Goal: Task Accomplishment & Management: Use online tool/utility

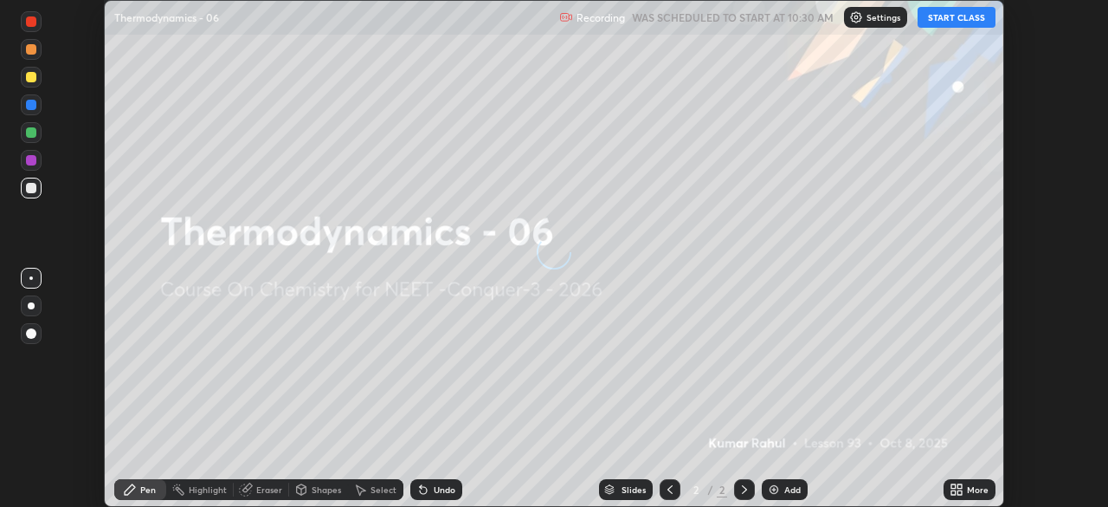
scroll to position [507, 1108]
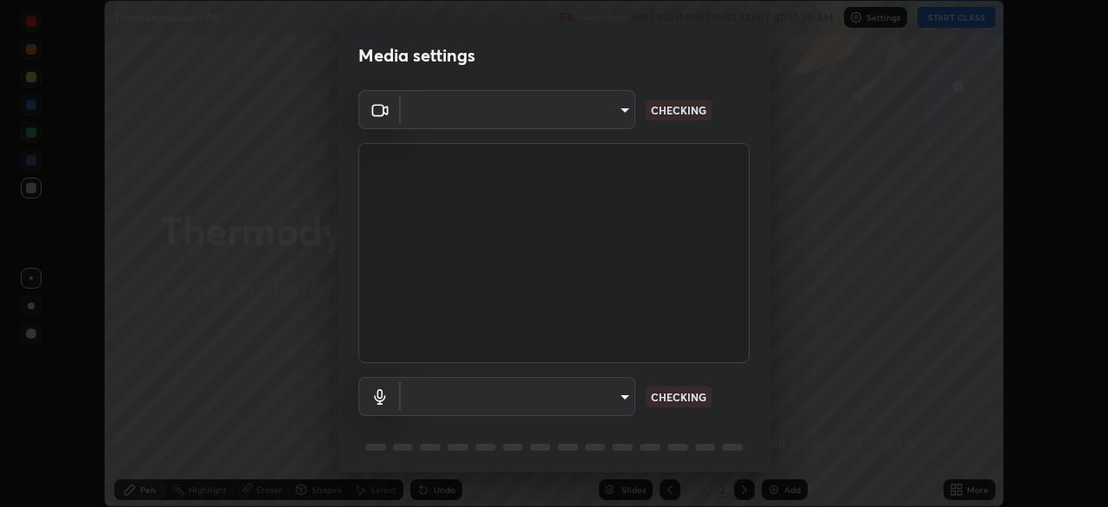
click at [596, 113] on body "Erase all Thermodynamics - 06 Recording WAS SCHEDULED TO START AT 10:30 AM Sett…" at bounding box center [554, 253] width 1108 height 507
type input "cd196dca7ee3473cd0bbb3bb2826c5ea68ab4168b05a595dea54bdb54e95643a"
type input "8a746cdf30822f0194d7ebaae9e2952f093a53666f518d89720ff13f51db075d"
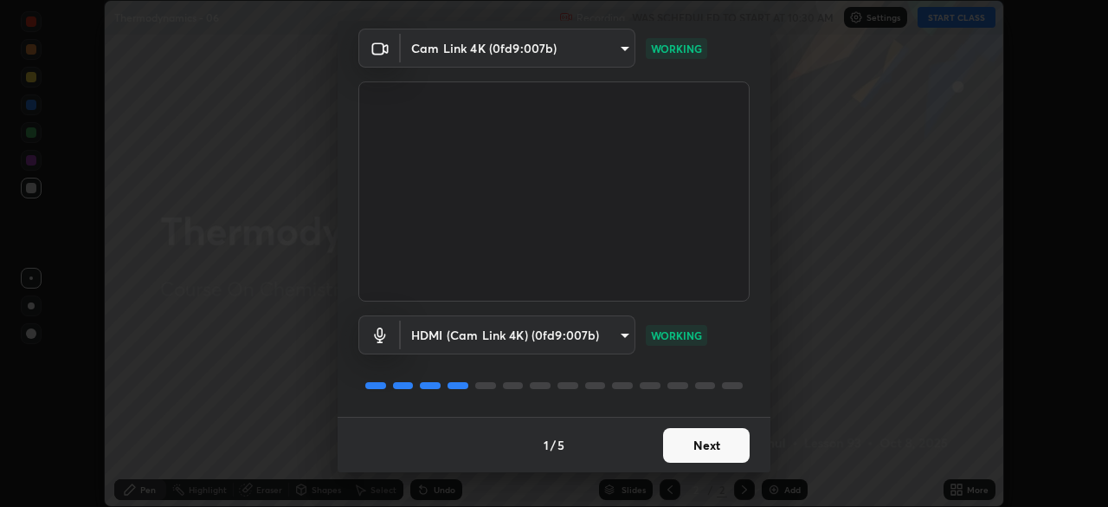
click at [700, 444] on button "Next" at bounding box center [706, 445] width 87 height 35
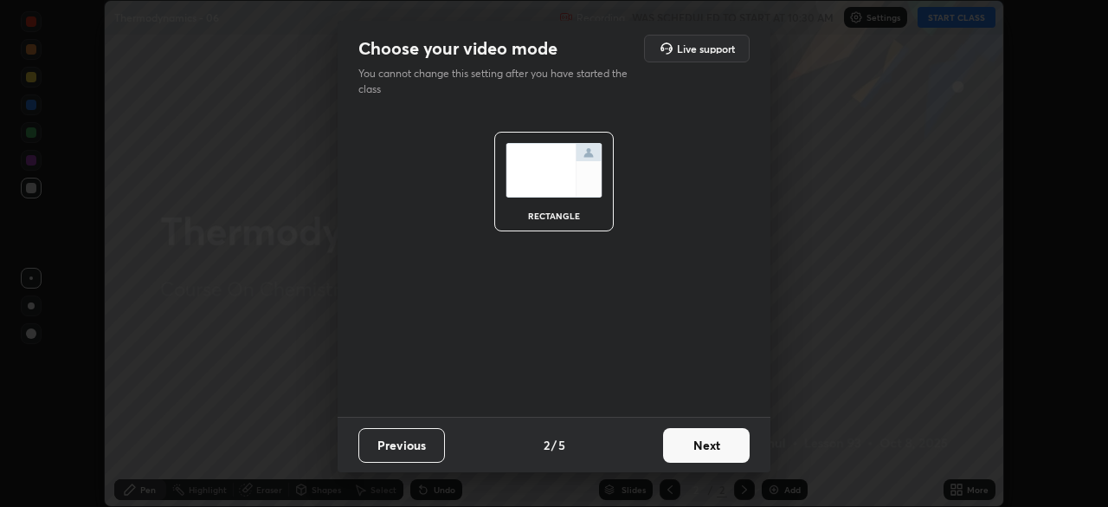
scroll to position [0, 0]
click at [709, 443] on button "Next" at bounding box center [706, 445] width 87 height 35
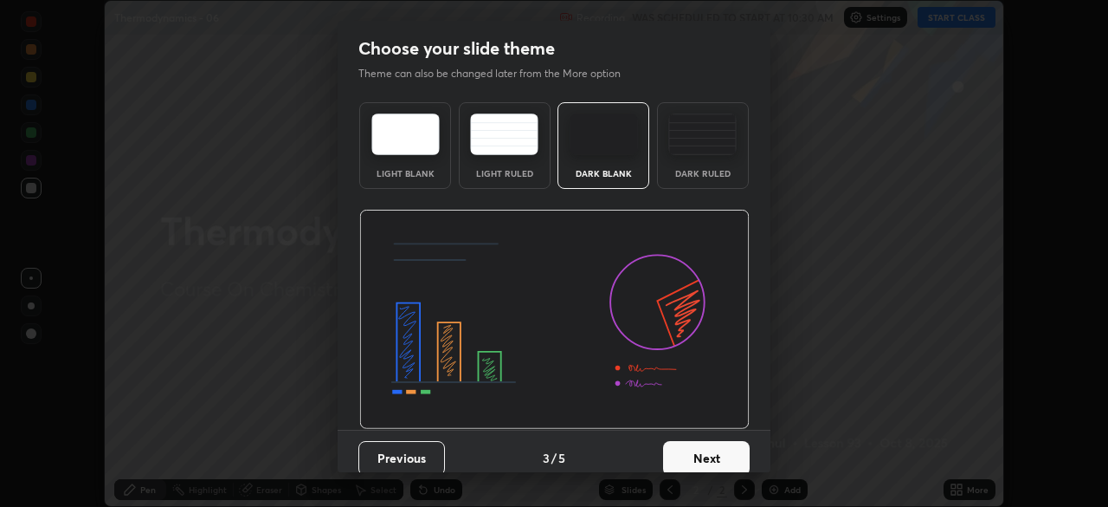
click at [725, 447] on button "Next" at bounding box center [706, 458] width 87 height 35
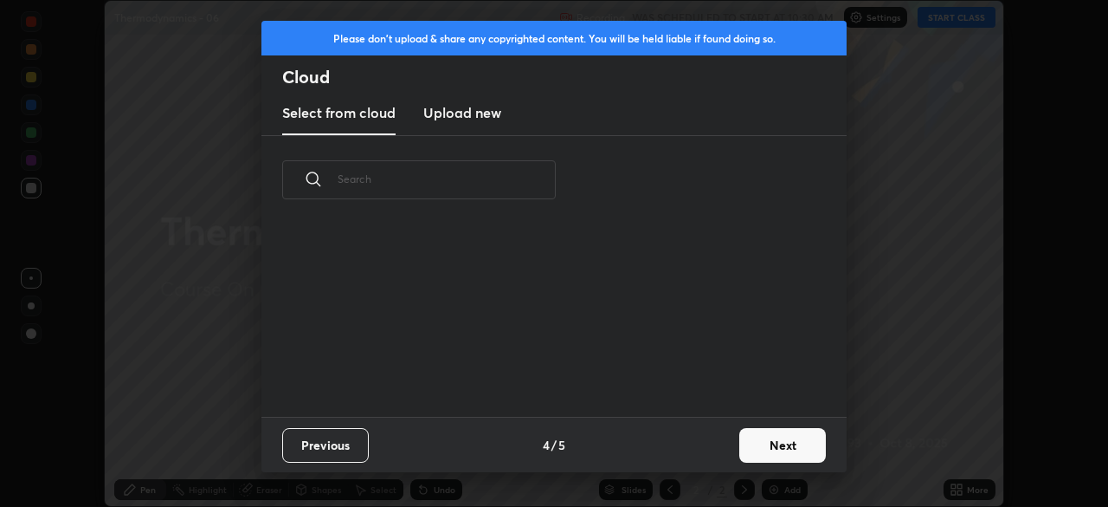
click at [743, 449] on button "Next" at bounding box center [783, 445] width 87 height 35
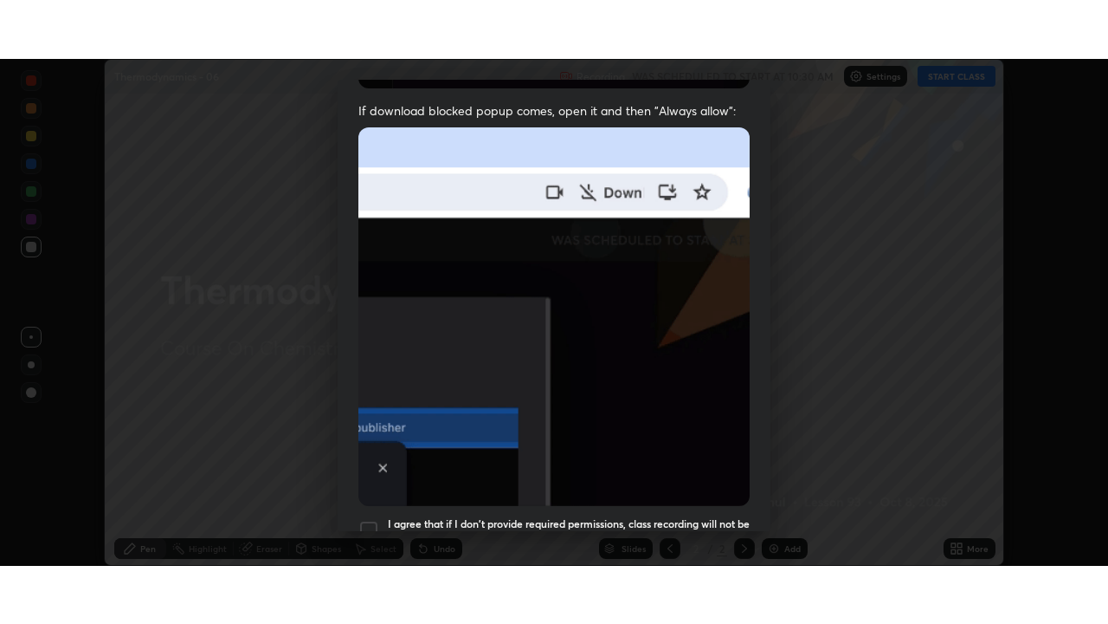
scroll to position [415, 0]
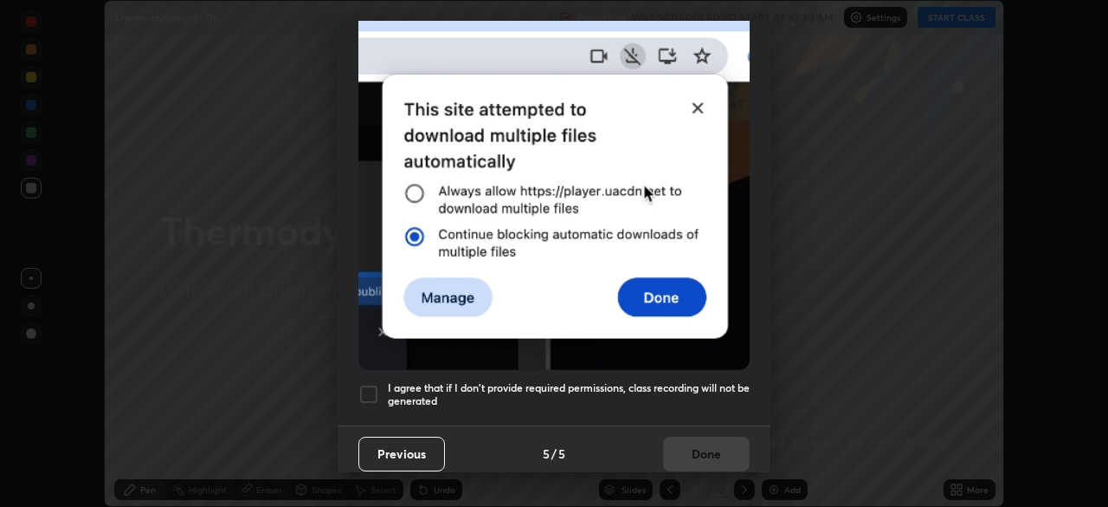
click at [376, 391] on div at bounding box center [369, 394] width 21 height 21
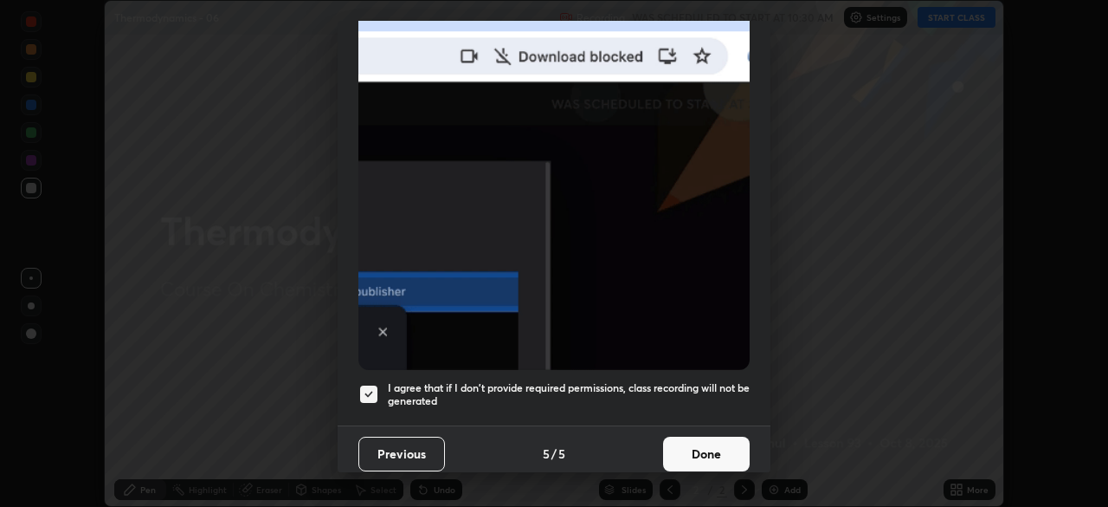
click at [692, 437] on button "Done" at bounding box center [706, 453] width 87 height 35
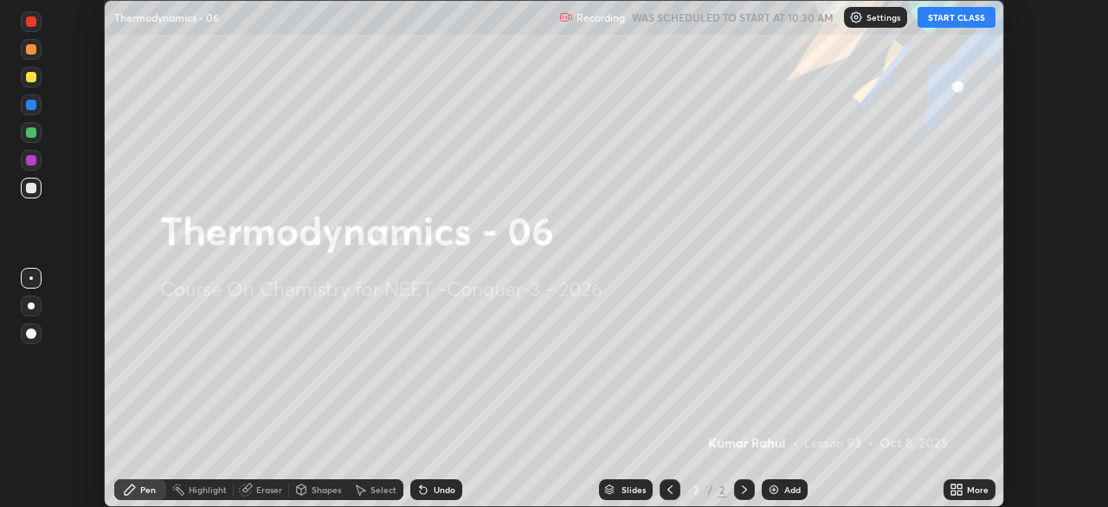
click at [968, 485] on div "More" at bounding box center [978, 489] width 22 height 9
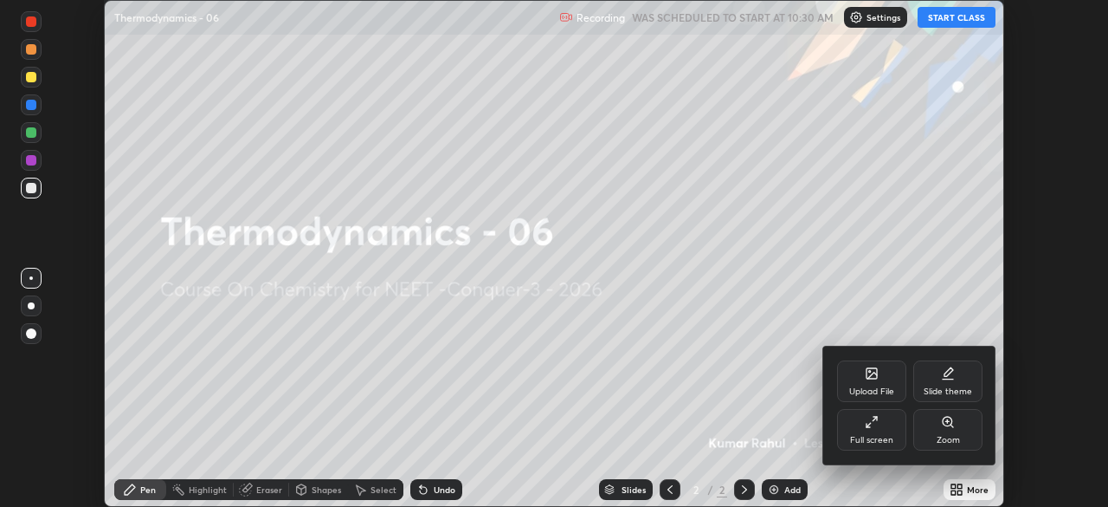
click at [882, 449] on div "Full screen" at bounding box center [871, 430] width 69 height 42
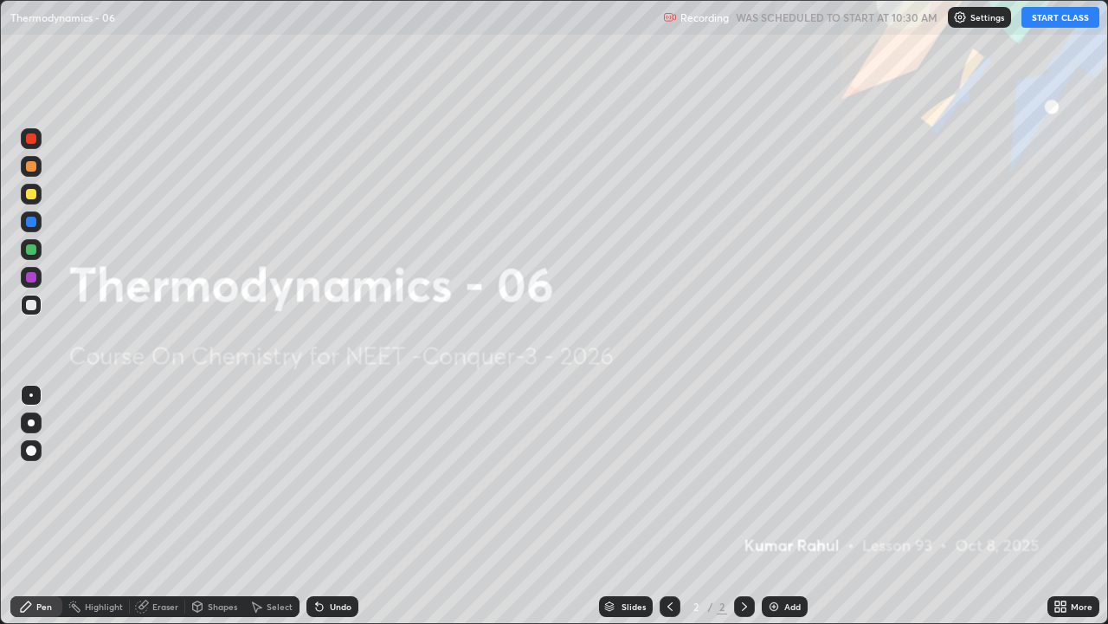
scroll to position [624, 1108]
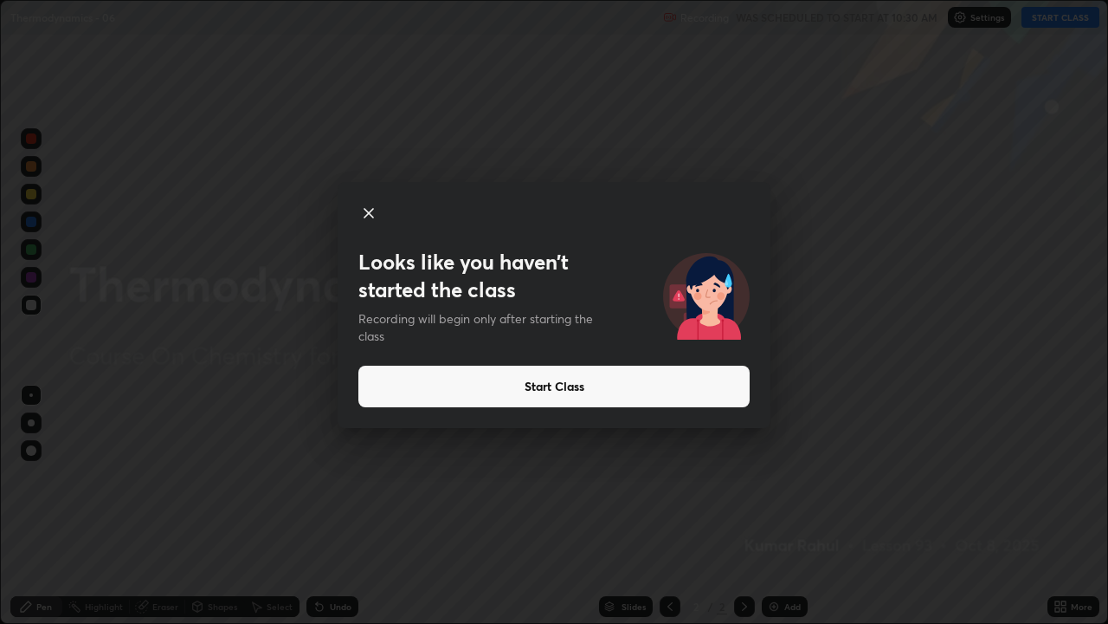
click at [541, 378] on button "Start Class" at bounding box center [554, 386] width 391 height 42
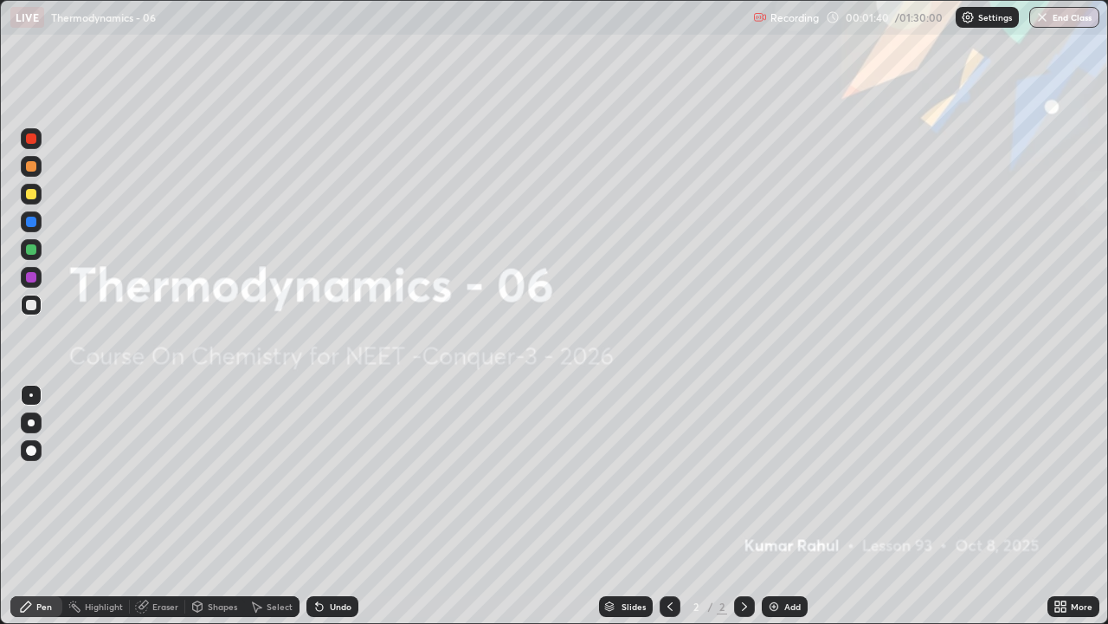
click at [793, 506] on div "Add" at bounding box center [793, 606] width 16 height 9
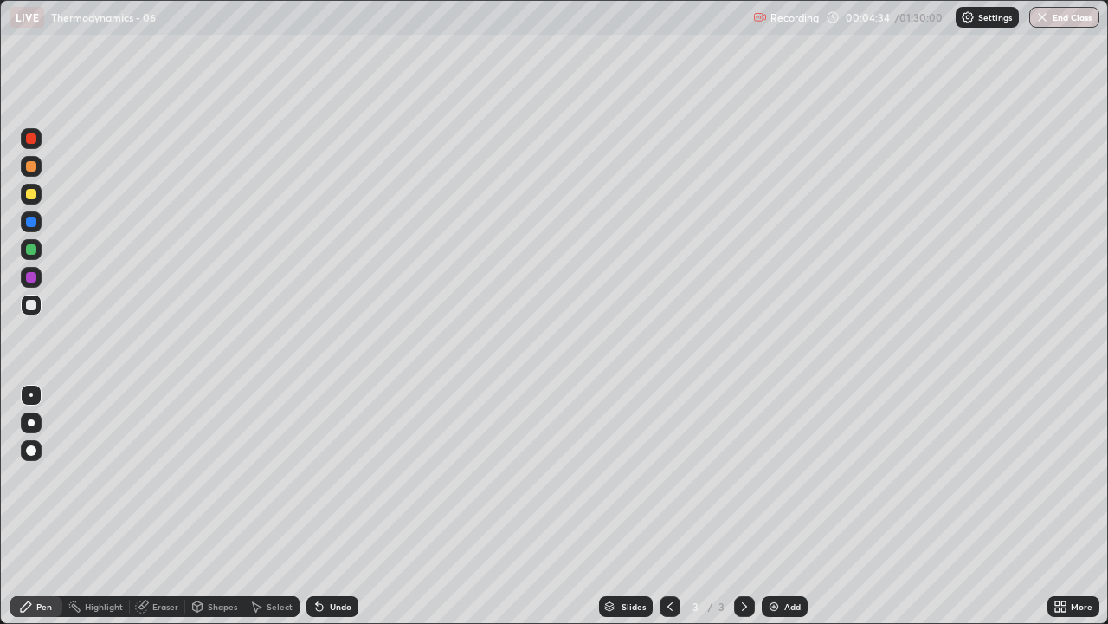
click at [31, 423] on div at bounding box center [31, 422] width 7 height 7
click at [171, 506] on div "Eraser" at bounding box center [157, 606] width 55 height 21
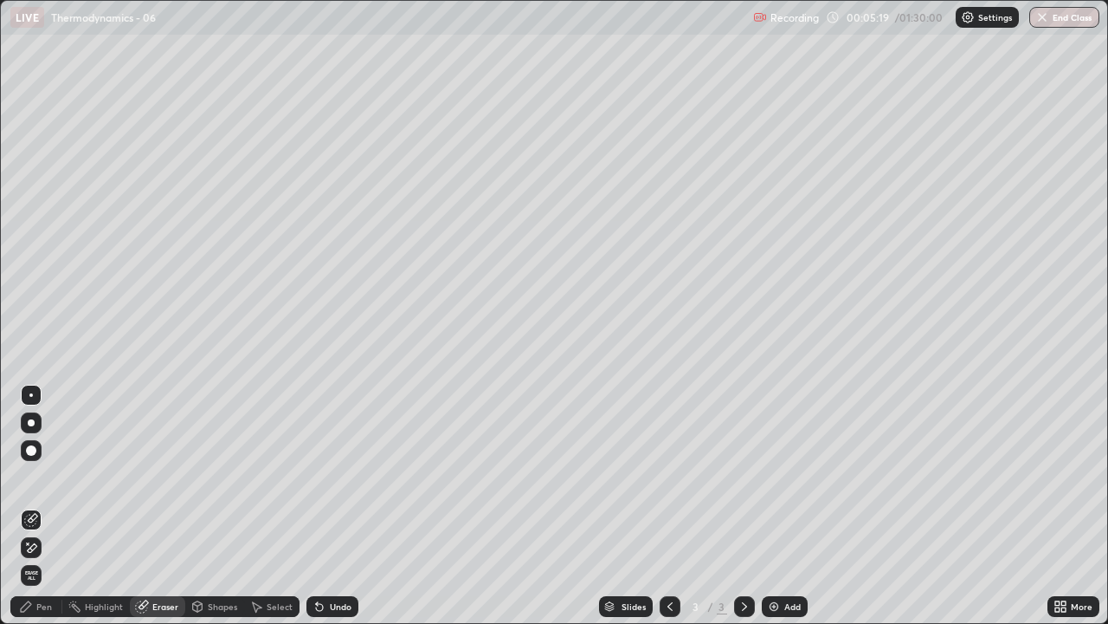
click at [48, 506] on div "Pen" at bounding box center [44, 606] width 16 height 9
click at [45, 506] on div "Pen" at bounding box center [44, 606] width 16 height 9
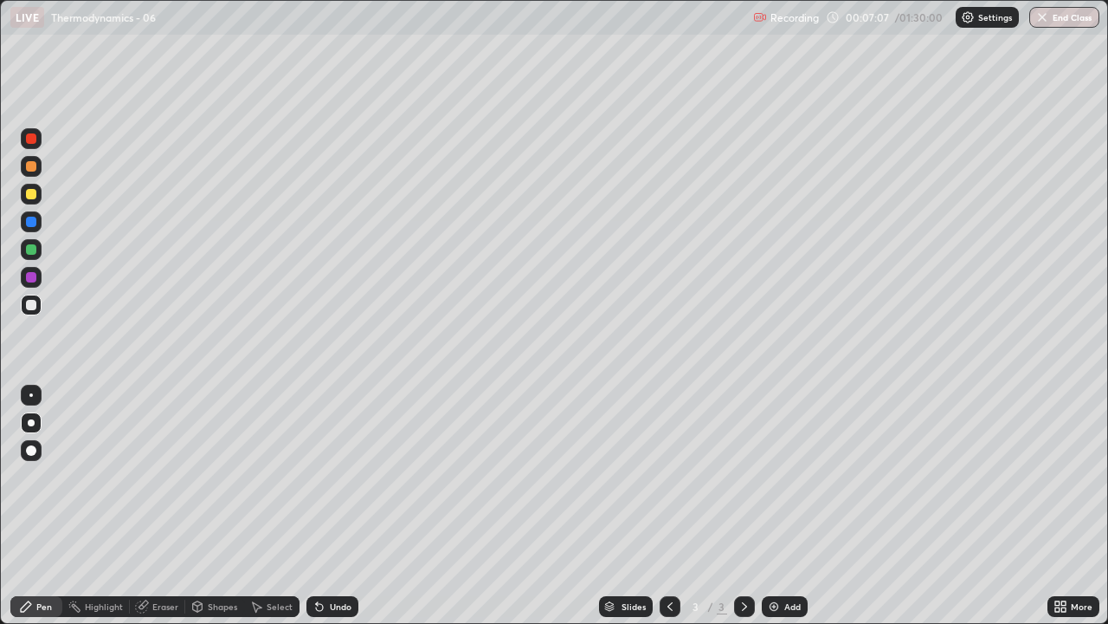
click at [743, 506] on icon at bounding box center [745, 606] width 14 height 14
click at [792, 506] on div "Add" at bounding box center [793, 606] width 16 height 9
click at [785, 506] on div "Add" at bounding box center [793, 606] width 16 height 9
click at [669, 506] on icon at bounding box center [670, 606] width 5 height 9
click at [744, 506] on icon at bounding box center [744, 606] width 5 height 9
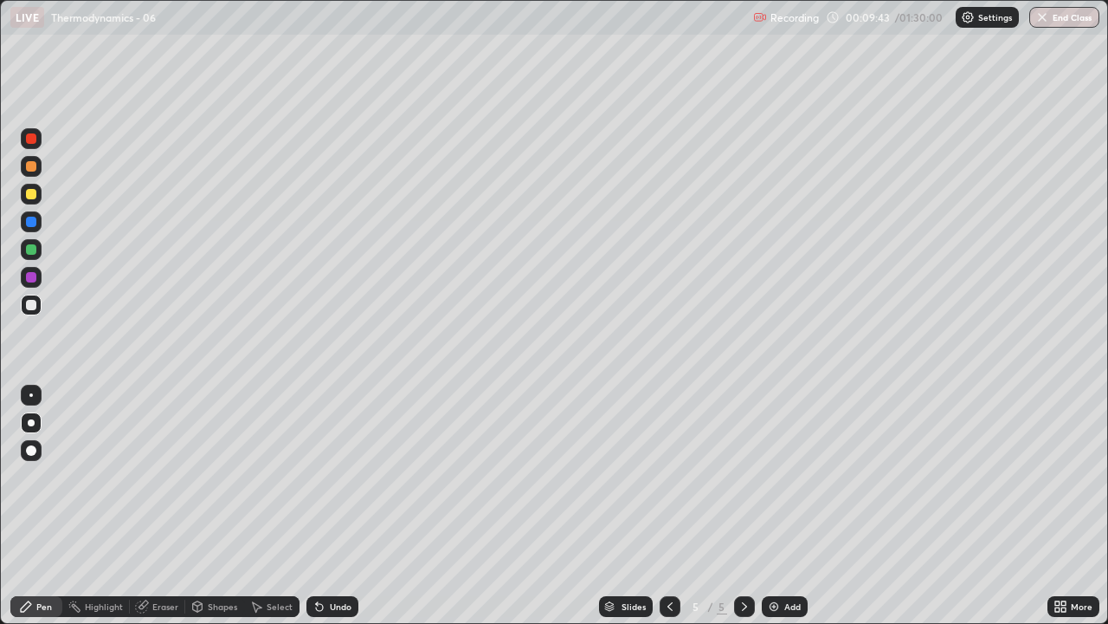
click at [669, 506] on icon at bounding box center [670, 606] width 14 height 14
click at [670, 506] on icon at bounding box center [670, 606] width 5 height 9
click at [743, 506] on icon at bounding box center [745, 606] width 14 height 14
click at [746, 506] on div at bounding box center [744, 606] width 21 height 21
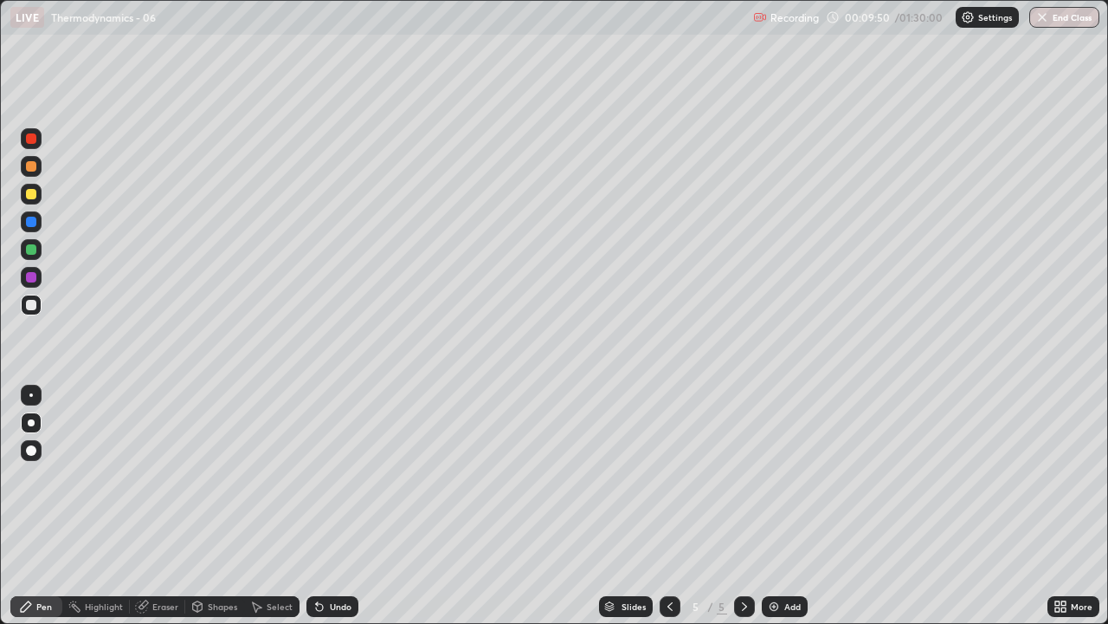
click at [747, 506] on icon at bounding box center [745, 606] width 14 height 14
click at [794, 506] on div "Add" at bounding box center [785, 606] width 46 height 21
click at [160, 506] on div "Eraser" at bounding box center [165, 606] width 26 height 9
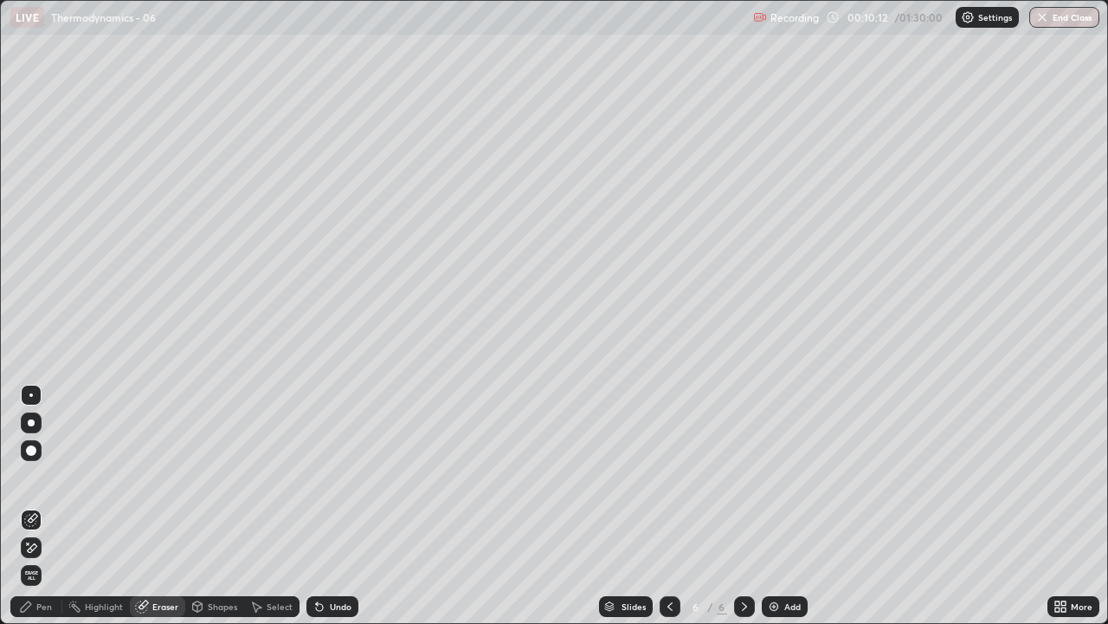
click at [48, 506] on div "Pen" at bounding box center [44, 606] width 16 height 9
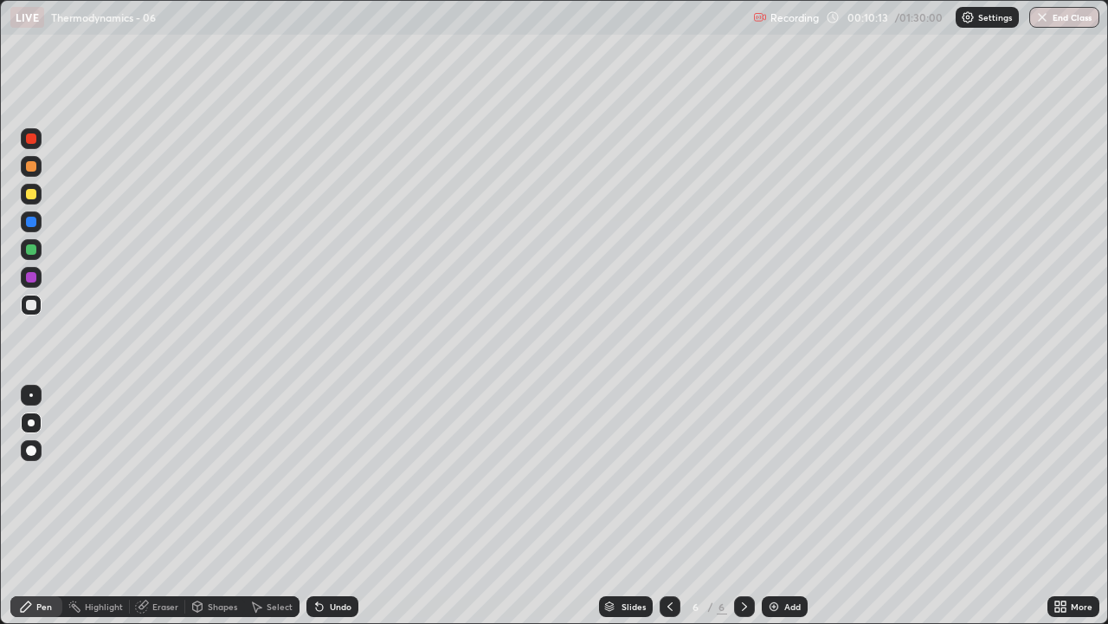
click at [668, 506] on icon at bounding box center [670, 606] width 5 height 9
click at [669, 506] on icon at bounding box center [670, 606] width 14 height 14
click at [743, 506] on icon at bounding box center [745, 606] width 14 height 14
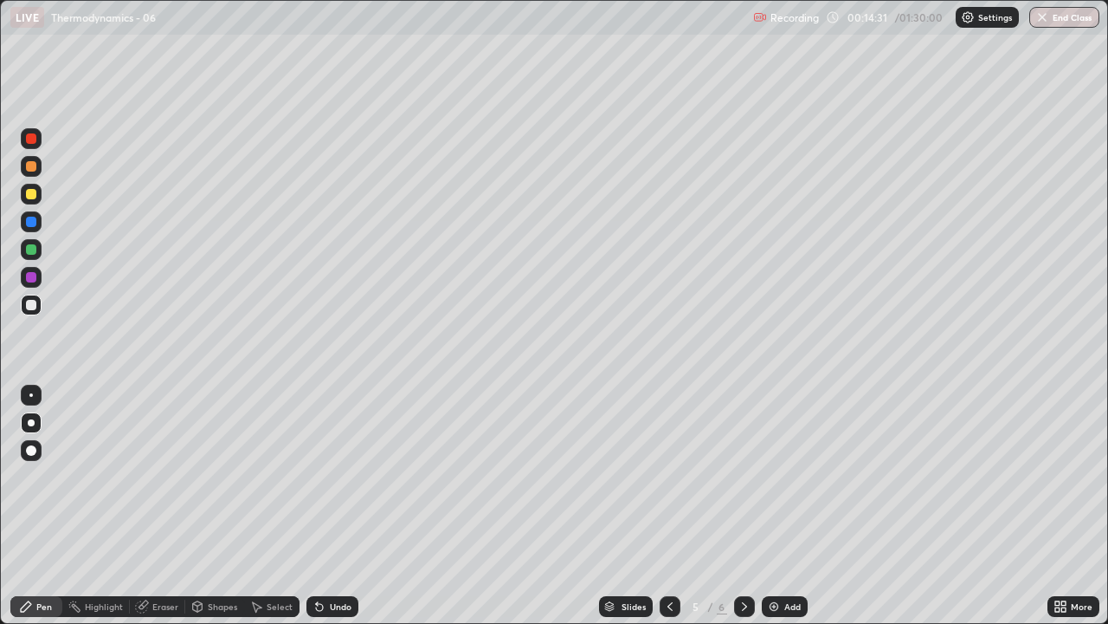
click at [743, 506] on icon at bounding box center [745, 606] width 14 height 14
click at [779, 506] on img at bounding box center [774, 606] width 14 height 14
click at [671, 506] on icon at bounding box center [670, 606] width 14 height 14
click at [669, 506] on icon at bounding box center [670, 606] width 14 height 14
click at [746, 506] on icon at bounding box center [745, 606] width 14 height 14
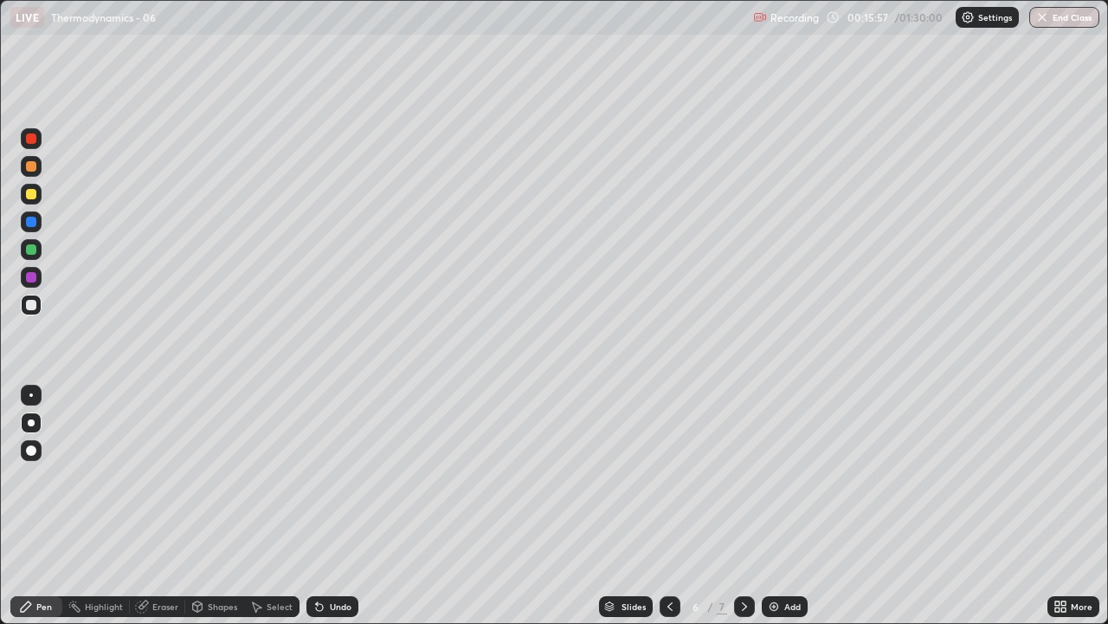
click at [743, 506] on icon at bounding box center [745, 606] width 14 height 14
click at [669, 506] on icon at bounding box center [670, 606] width 14 height 14
click at [740, 506] on icon at bounding box center [745, 606] width 14 height 14
click at [739, 506] on div at bounding box center [744, 606] width 21 height 21
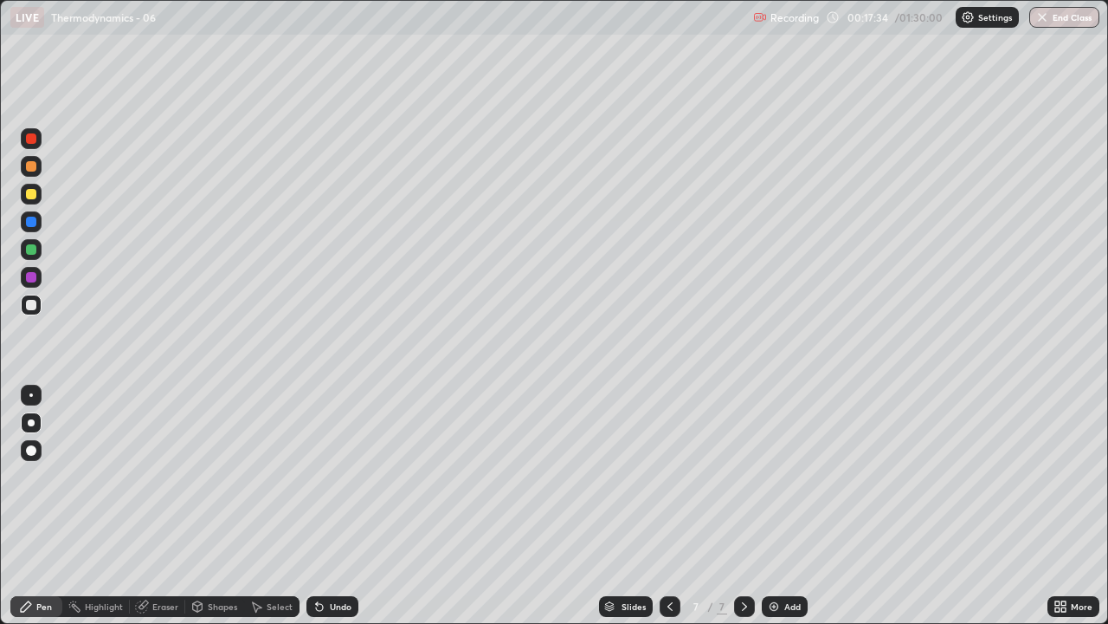
click at [743, 506] on icon at bounding box center [745, 606] width 14 height 14
click at [669, 506] on icon at bounding box center [670, 606] width 14 height 14
click at [670, 506] on icon at bounding box center [670, 606] width 14 height 14
click at [743, 506] on icon at bounding box center [745, 606] width 14 height 14
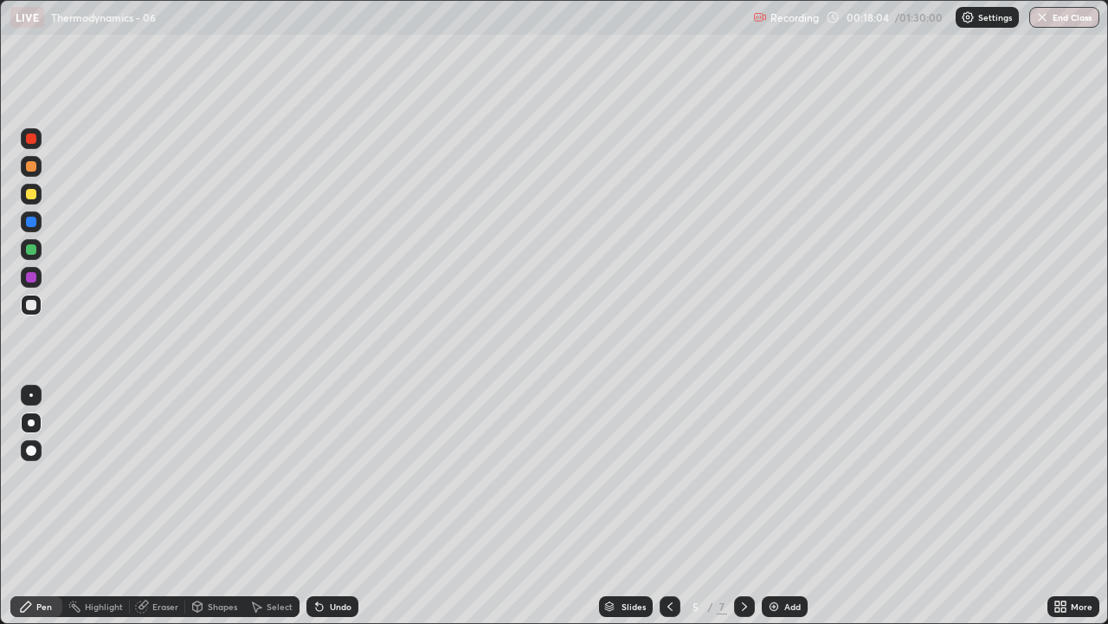
click at [669, 506] on icon at bounding box center [670, 606] width 14 height 14
click at [743, 506] on icon at bounding box center [745, 606] width 14 height 14
click at [669, 506] on icon at bounding box center [670, 606] width 14 height 14
click at [751, 506] on div at bounding box center [744, 606] width 21 height 21
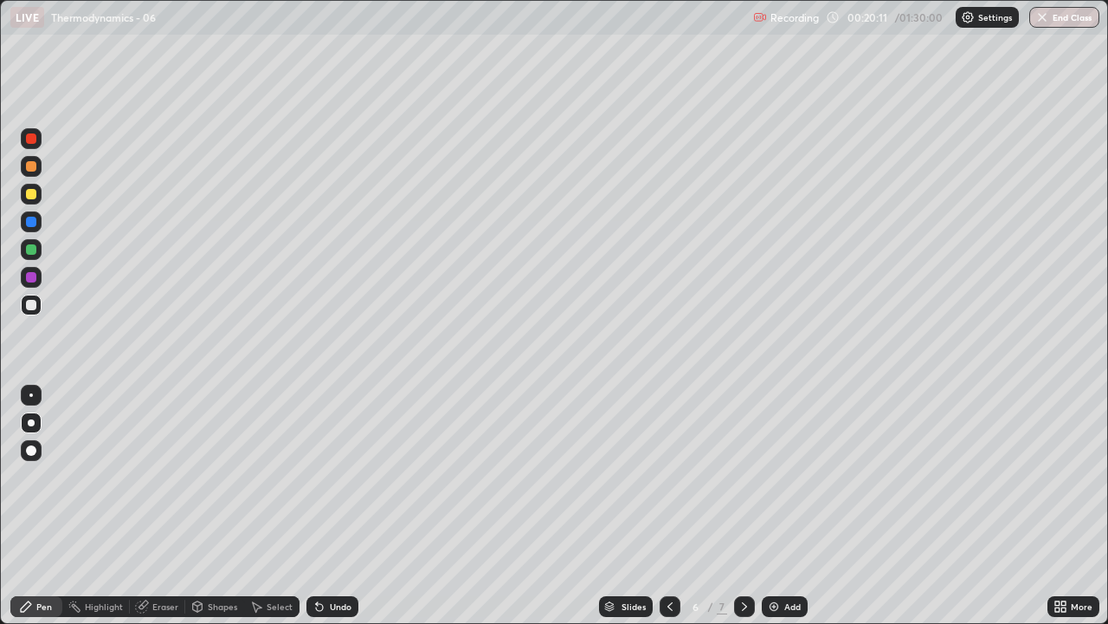
click at [745, 506] on icon at bounding box center [745, 606] width 14 height 14
click at [678, 506] on div at bounding box center [670, 606] width 21 height 21
click at [750, 506] on div at bounding box center [744, 606] width 21 height 21
click at [751, 506] on div at bounding box center [744, 606] width 21 height 21
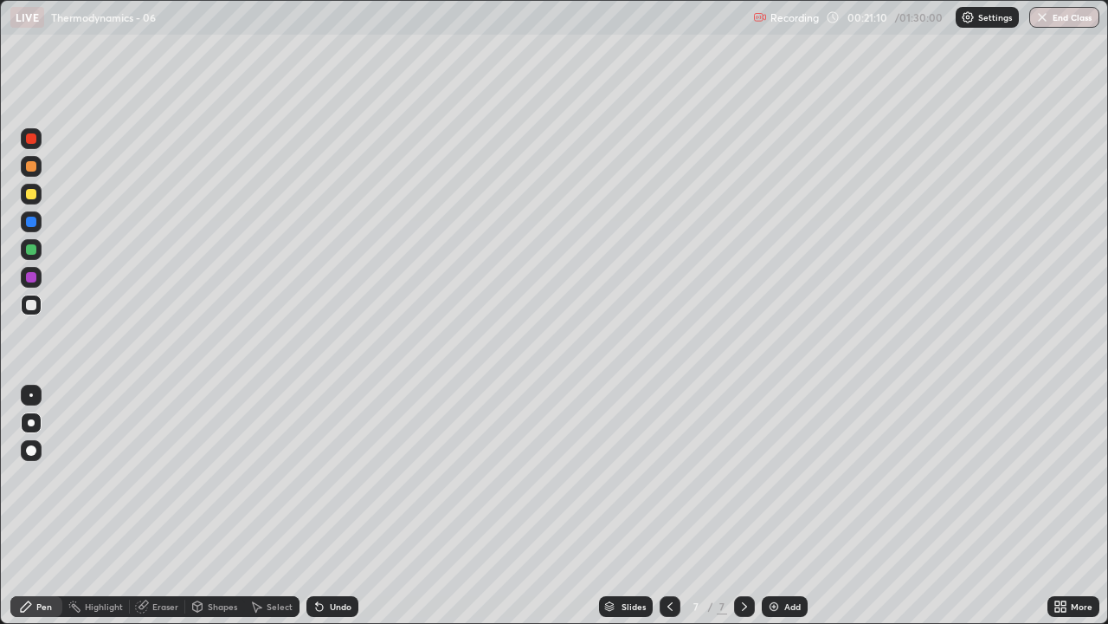
click at [751, 506] on div at bounding box center [744, 606] width 21 height 21
click at [743, 506] on icon at bounding box center [745, 606] width 14 height 14
click at [32, 192] on div at bounding box center [31, 194] width 10 height 10
click at [33, 197] on div at bounding box center [31, 194] width 10 height 10
click at [743, 506] on icon at bounding box center [745, 606] width 14 height 14
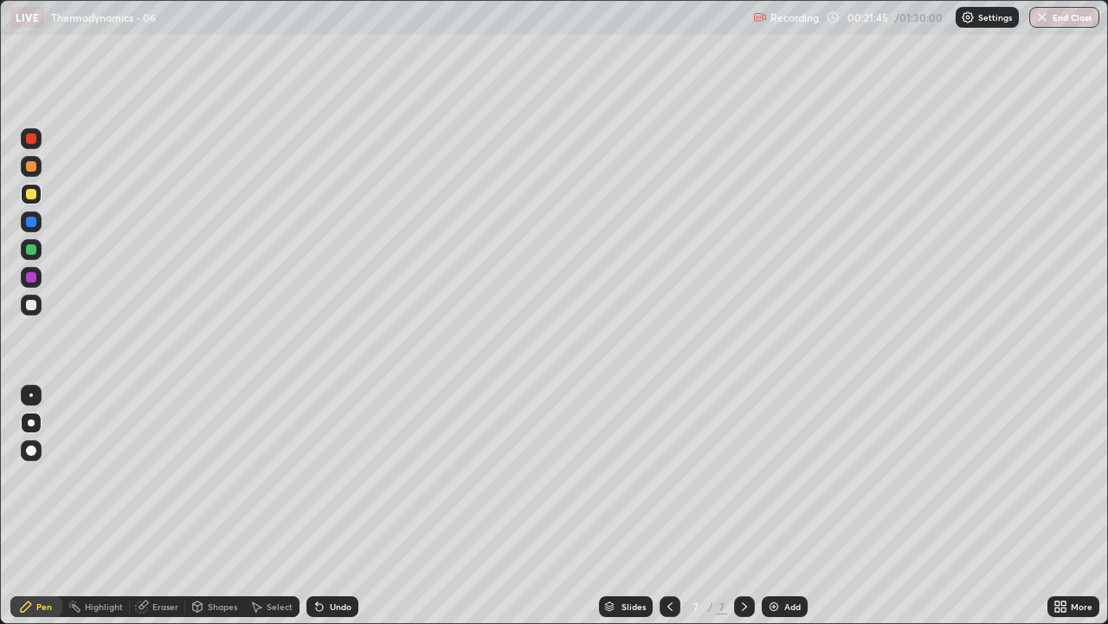
click at [786, 506] on div "Add" at bounding box center [793, 606] width 16 height 9
click at [741, 506] on icon at bounding box center [745, 606] width 14 height 14
click at [785, 506] on div "Add" at bounding box center [793, 606] width 16 height 9
click at [31, 306] on div at bounding box center [31, 305] width 10 height 10
click at [667, 506] on icon at bounding box center [670, 606] width 14 height 14
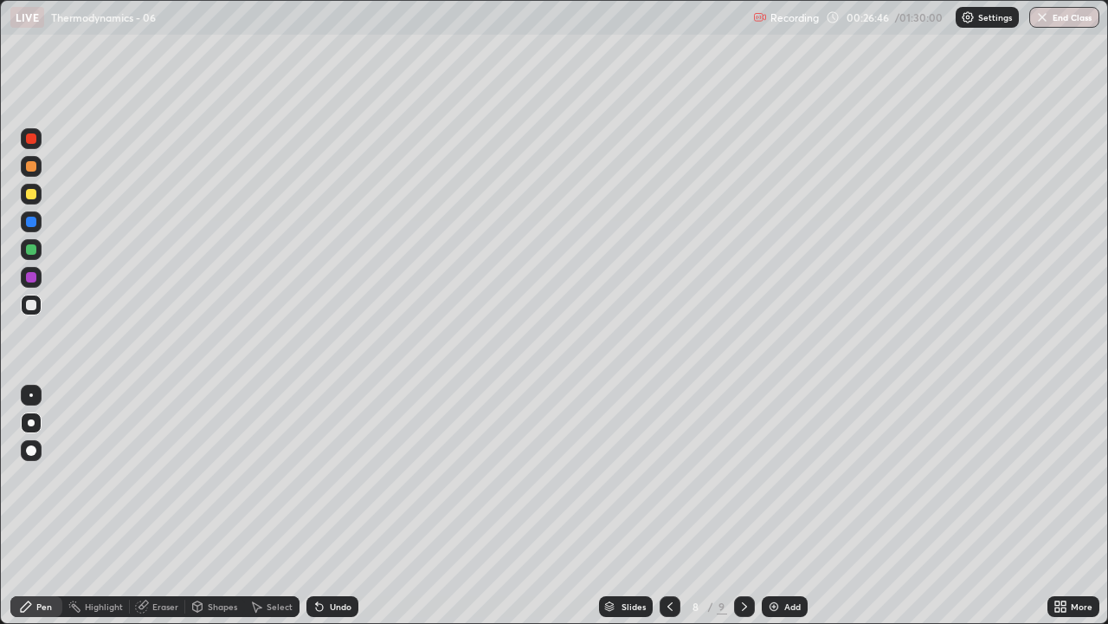
click at [742, 506] on icon at bounding box center [745, 606] width 14 height 14
click at [666, 506] on icon at bounding box center [670, 606] width 14 height 14
click at [738, 506] on div at bounding box center [744, 606] width 21 height 35
click at [787, 506] on div "Add" at bounding box center [793, 606] width 16 height 9
click at [660, 506] on div at bounding box center [669, 606] width 21 height 21
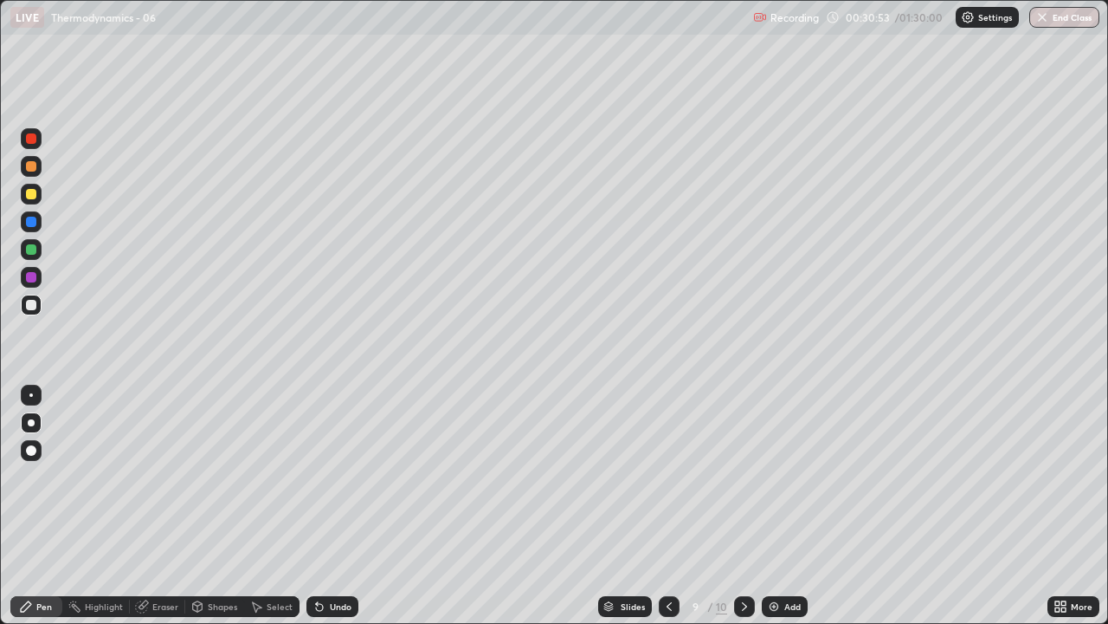
click at [740, 506] on icon at bounding box center [745, 606] width 14 height 14
click at [165, 506] on div "Eraser" at bounding box center [165, 606] width 26 height 9
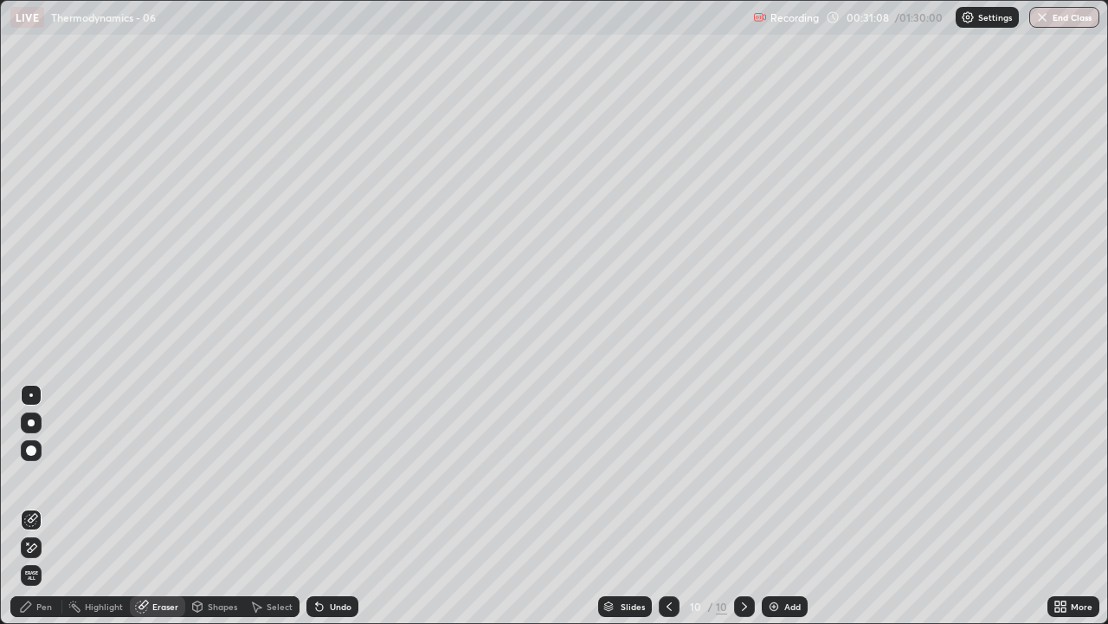
click at [50, 506] on div "Pen" at bounding box center [44, 606] width 16 height 9
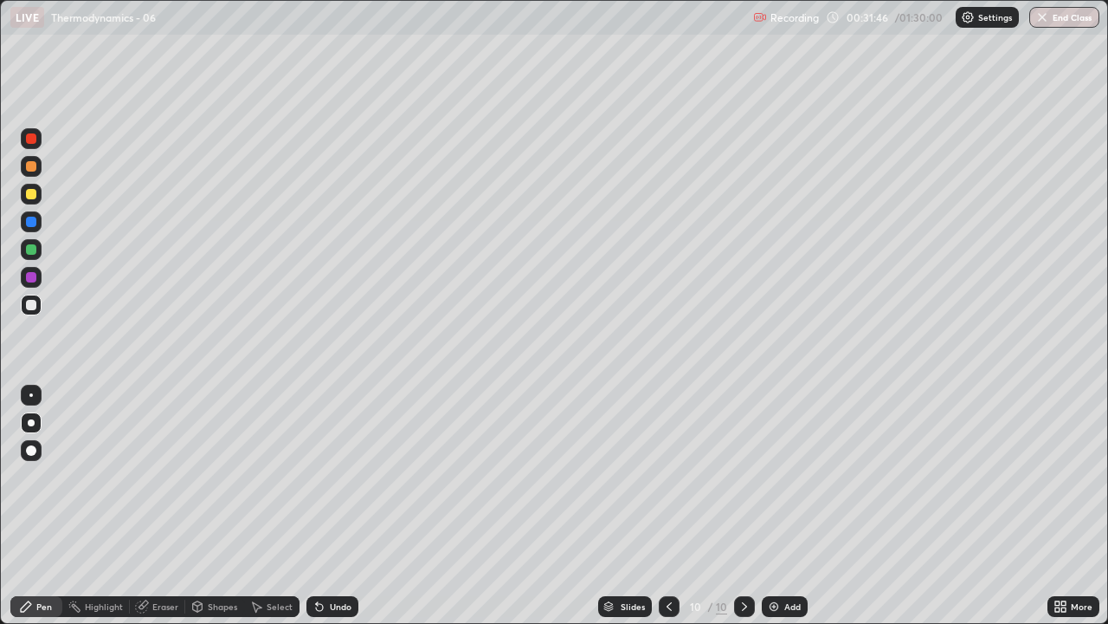
click at [668, 506] on icon at bounding box center [669, 606] width 14 height 14
click at [749, 506] on icon at bounding box center [745, 606] width 14 height 14
click at [677, 506] on div at bounding box center [669, 606] width 21 height 21
click at [743, 506] on icon at bounding box center [745, 606] width 14 height 14
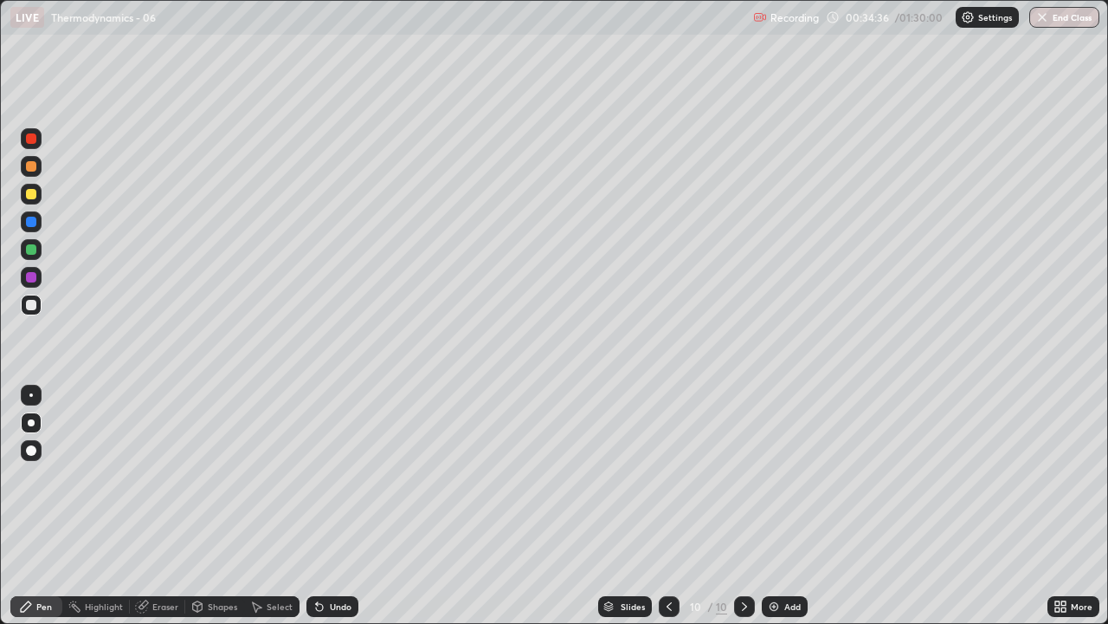
click at [789, 506] on div "Add" at bounding box center [793, 606] width 16 height 9
click at [31, 201] on div at bounding box center [31, 194] width 21 height 21
click at [35, 198] on div at bounding box center [31, 194] width 21 height 21
click at [782, 506] on div "Add" at bounding box center [785, 606] width 46 height 21
click at [34, 425] on div at bounding box center [31, 422] width 21 height 21
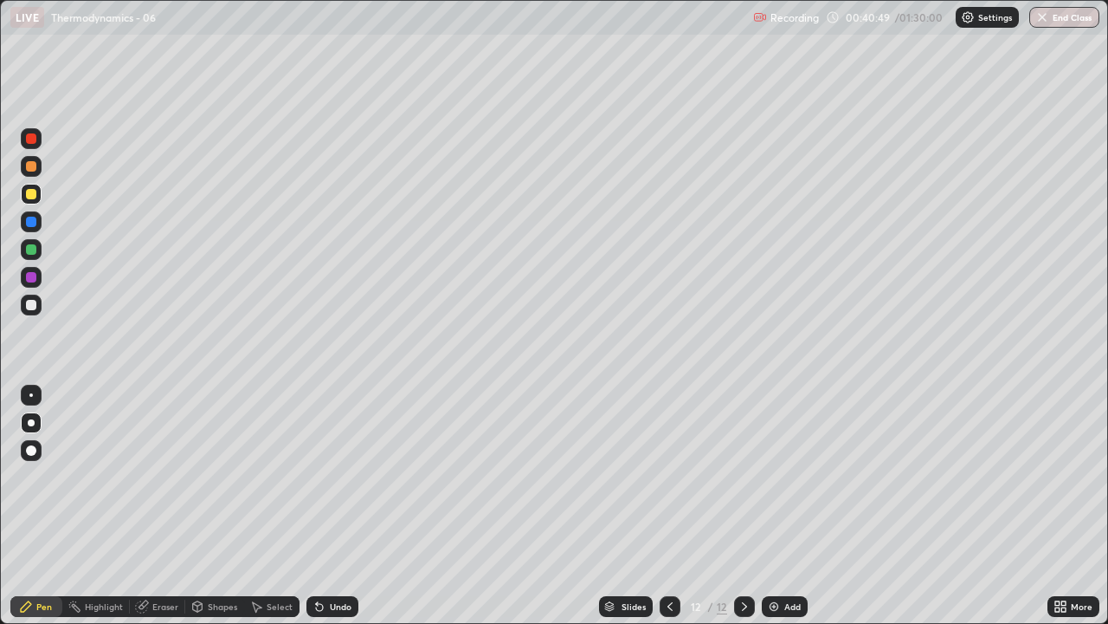
click at [36, 303] on div at bounding box center [31, 305] width 10 height 10
click at [665, 506] on icon at bounding box center [670, 606] width 14 height 14
click at [743, 506] on icon at bounding box center [745, 606] width 14 height 14
click at [669, 506] on icon at bounding box center [670, 606] width 14 height 14
click at [744, 506] on icon at bounding box center [744, 606] width 5 height 9
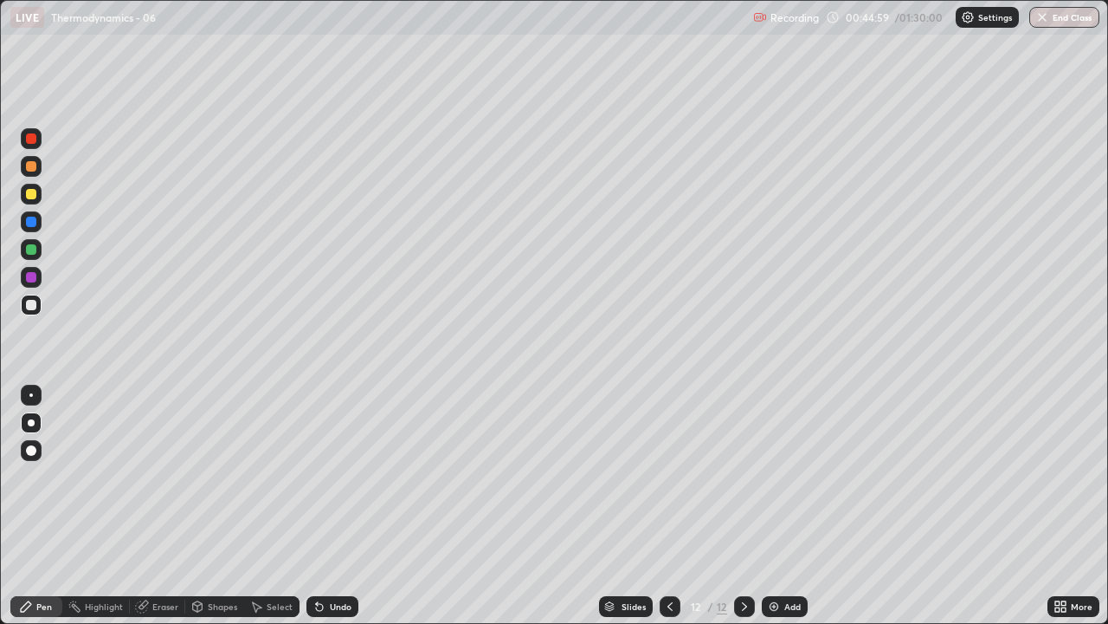
click at [742, 506] on icon at bounding box center [745, 606] width 14 height 14
click at [785, 506] on div "Add" at bounding box center [793, 606] width 16 height 9
click at [668, 506] on icon at bounding box center [670, 606] width 14 height 14
click at [741, 506] on icon at bounding box center [745, 606] width 14 height 14
click at [670, 506] on icon at bounding box center [670, 606] width 14 height 14
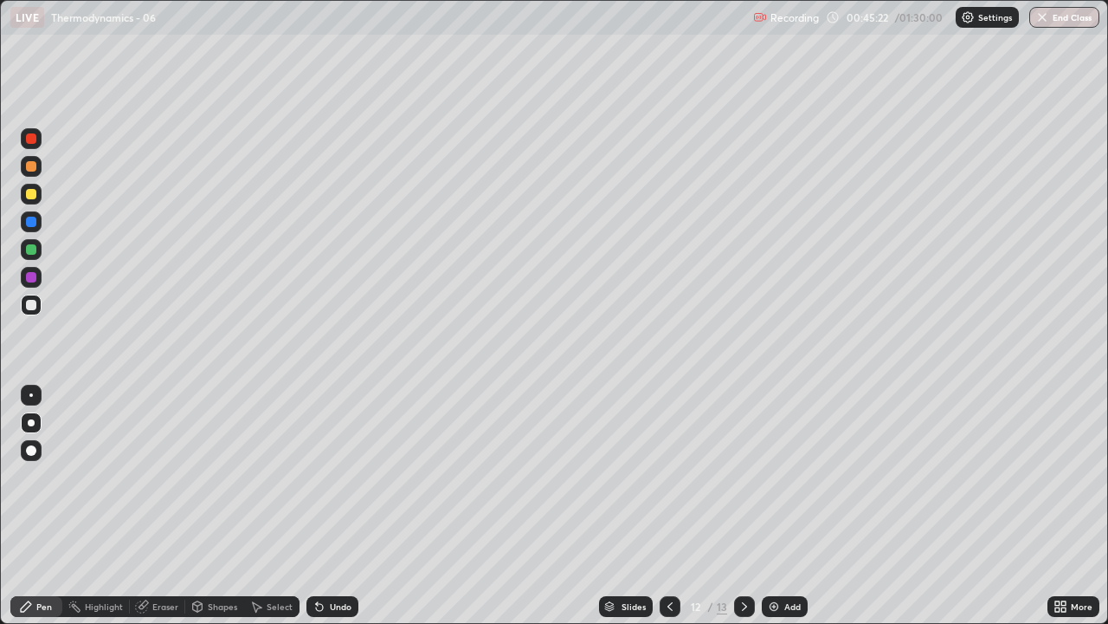
click at [743, 506] on icon at bounding box center [744, 606] width 5 height 9
click at [670, 506] on icon at bounding box center [670, 606] width 14 height 14
click at [740, 506] on div at bounding box center [744, 606] width 21 height 21
click at [666, 506] on icon at bounding box center [670, 606] width 14 height 14
click at [738, 506] on icon at bounding box center [745, 606] width 14 height 14
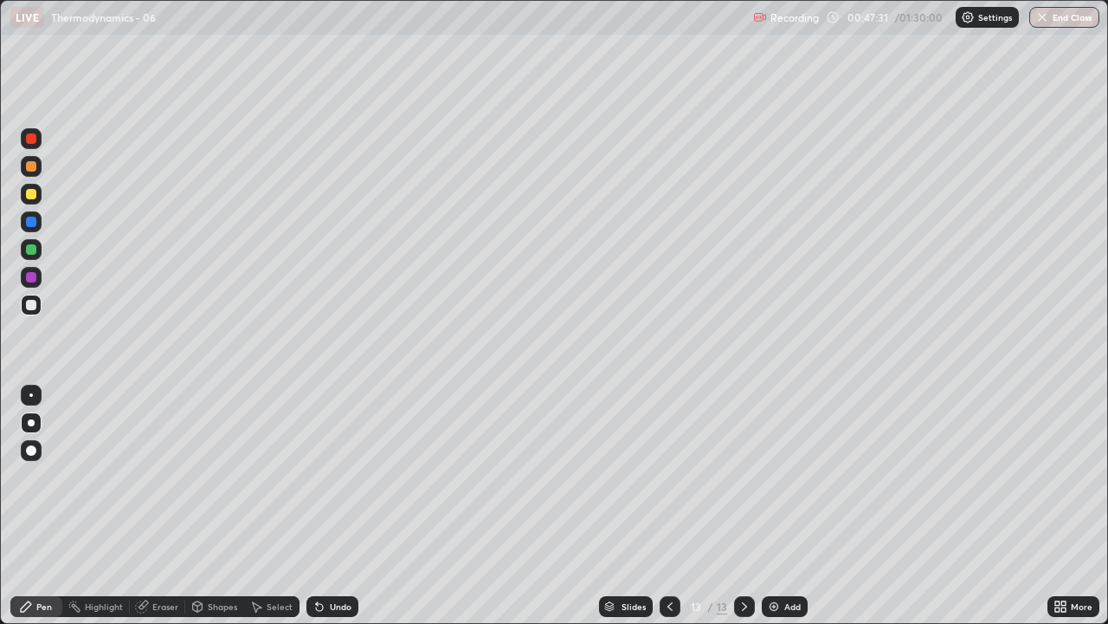
click at [743, 506] on icon at bounding box center [745, 606] width 14 height 14
click at [669, 506] on icon at bounding box center [670, 606] width 14 height 14
click at [676, 506] on div at bounding box center [670, 606] width 21 height 21
click at [750, 506] on div at bounding box center [744, 606] width 21 height 21
click at [752, 506] on div at bounding box center [744, 606] width 21 height 21
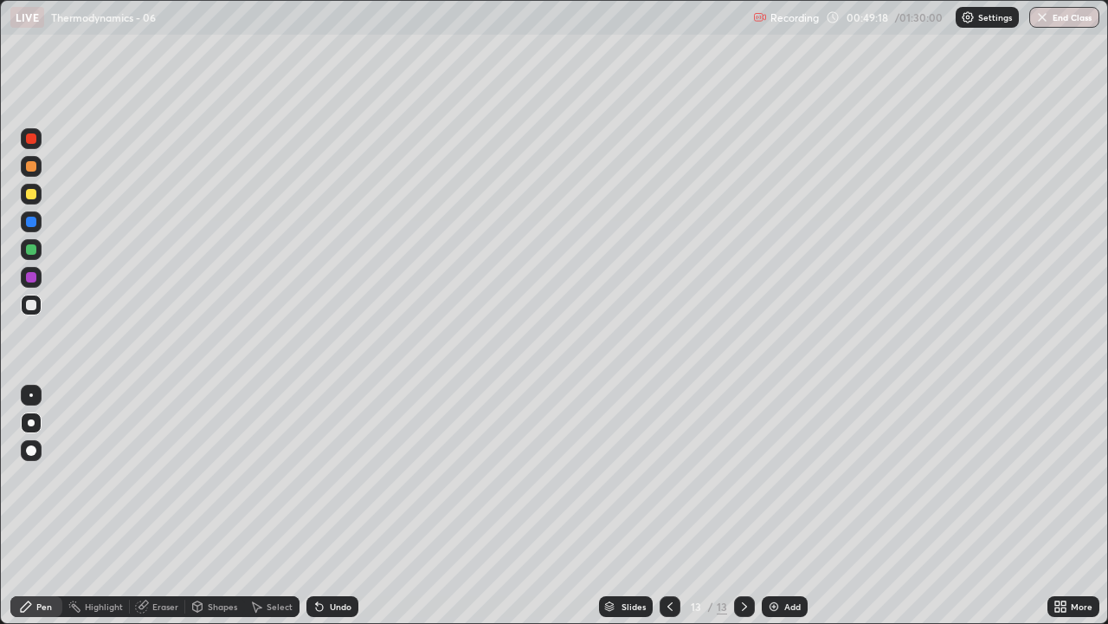
click at [163, 506] on div "Eraser" at bounding box center [165, 606] width 26 height 9
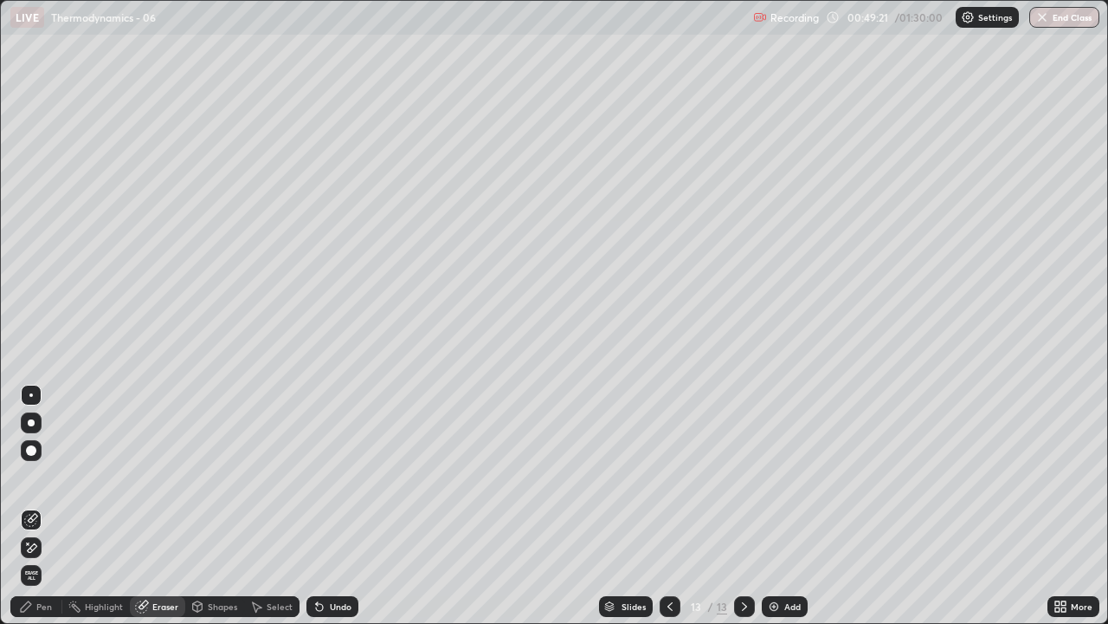
click at [44, 506] on div "Pen" at bounding box center [44, 606] width 16 height 9
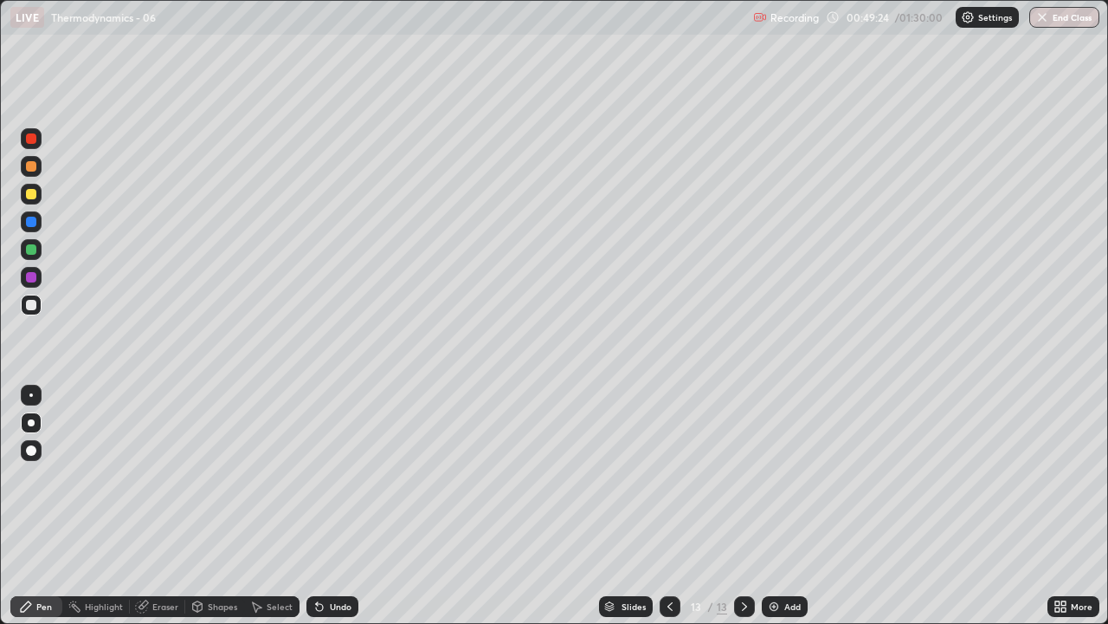
click at [668, 506] on icon at bounding box center [670, 606] width 5 height 9
click at [743, 506] on icon at bounding box center [745, 606] width 14 height 14
click at [742, 506] on icon at bounding box center [745, 606] width 14 height 14
click at [787, 506] on div "Add" at bounding box center [793, 606] width 16 height 9
click at [743, 506] on icon at bounding box center [745, 606] width 14 height 14
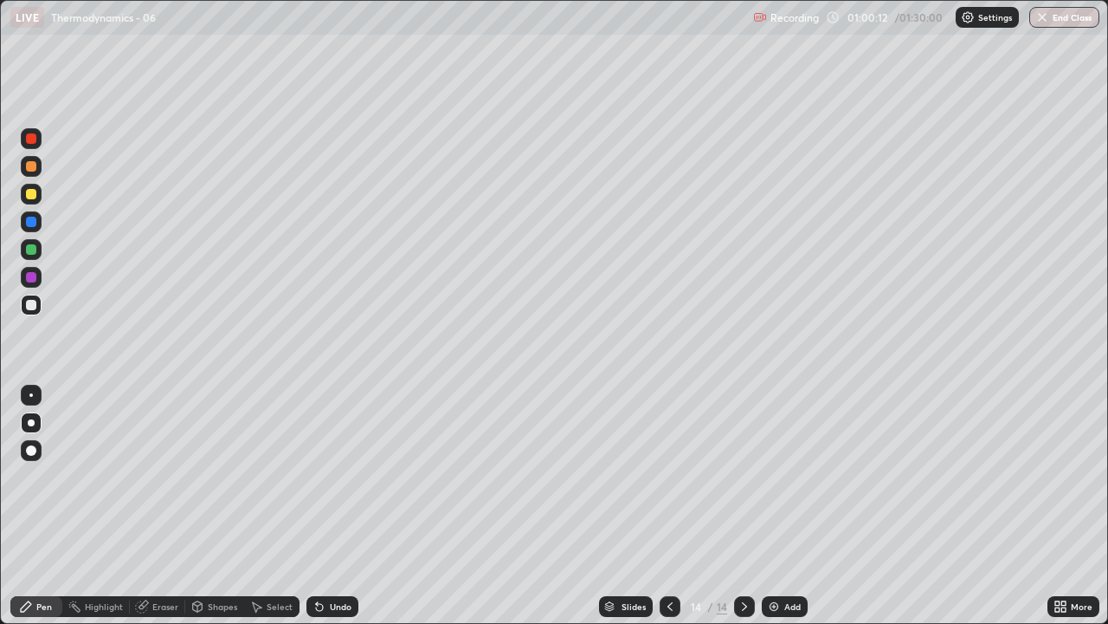
click at [785, 506] on div "Add" at bounding box center [793, 606] width 16 height 9
click at [752, 506] on div at bounding box center [744, 606] width 21 height 21
click at [782, 506] on div "Add" at bounding box center [785, 606] width 46 height 21
click at [742, 506] on icon at bounding box center [744, 606] width 5 height 9
click at [788, 506] on div "Add" at bounding box center [793, 606] width 16 height 9
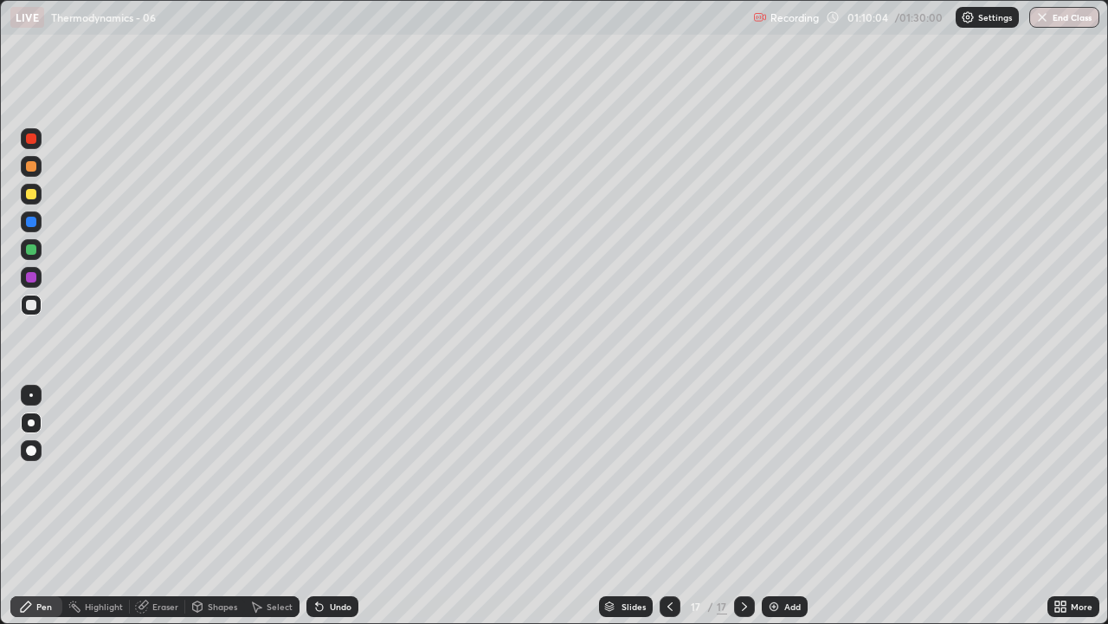
click at [787, 506] on div "Add" at bounding box center [793, 606] width 16 height 9
click at [782, 506] on div "Add" at bounding box center [785, 606] width 46 height 21
click at [168, 506] on div "Eraser" at bounding box center [157, 606] width 55 height 21
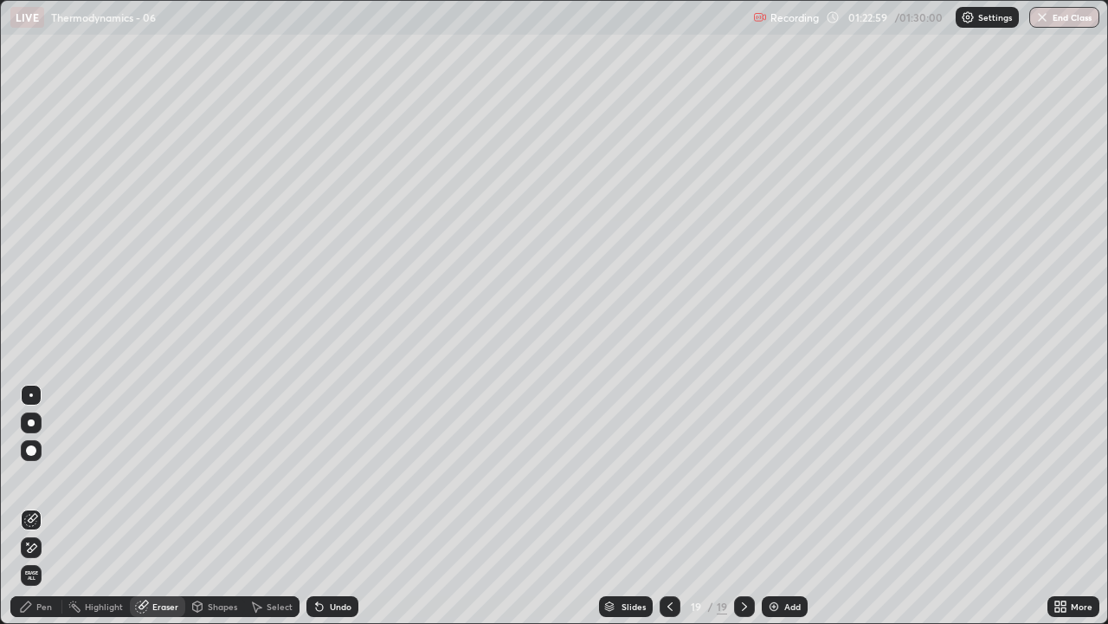
click at [34, 506] on icon at bounding box center [31, 547] width 14 height 15
click at [47, 506] on div "Pen" at bounding box center [36, 606] width 52 height 21
click at [44, 506] on div "Pen" at bounding box center [44, 606] width 16 height 9
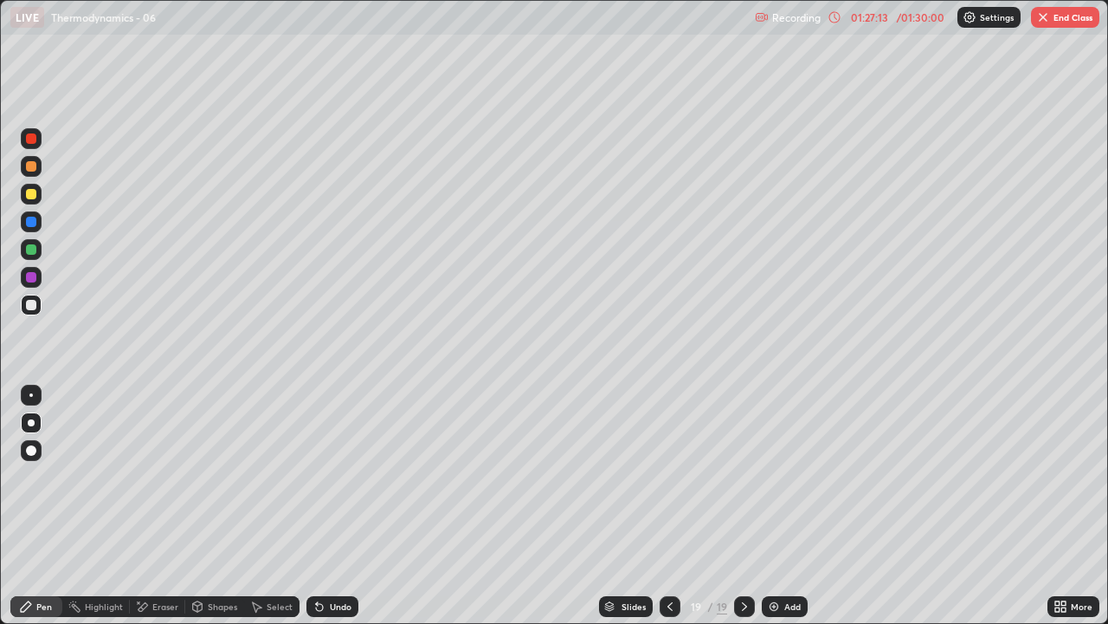
click at [166, 506] on div "Eraser" at bounding box center [165, 606] width 26 height 9
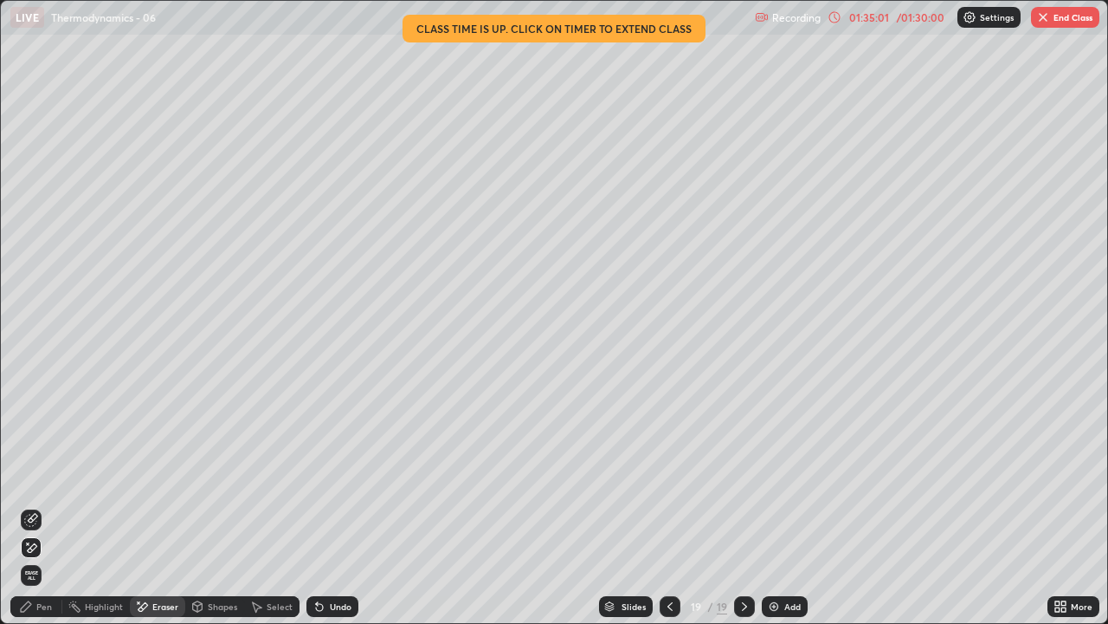
click at [1046, 23] on img "button" at bounding box center [1044, 17] width 14 height 14
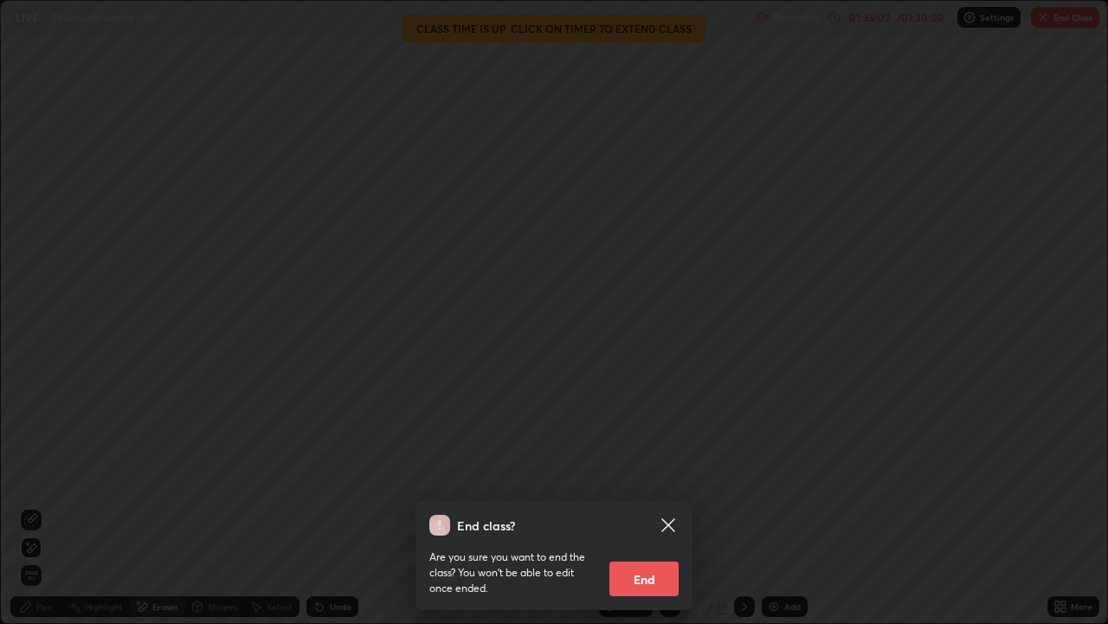
click at [658, 506] on button "End" at bounding box center [644, 578] width 69 height 35
